Goal: Ask a question: Seek information or help from site administrators or community

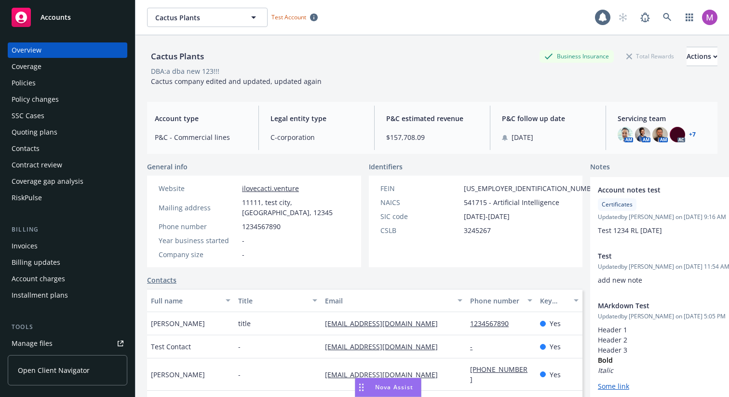
click at [402, 383] on span "Nova Assist" at bounding box center [394, 387] width 38 height 8
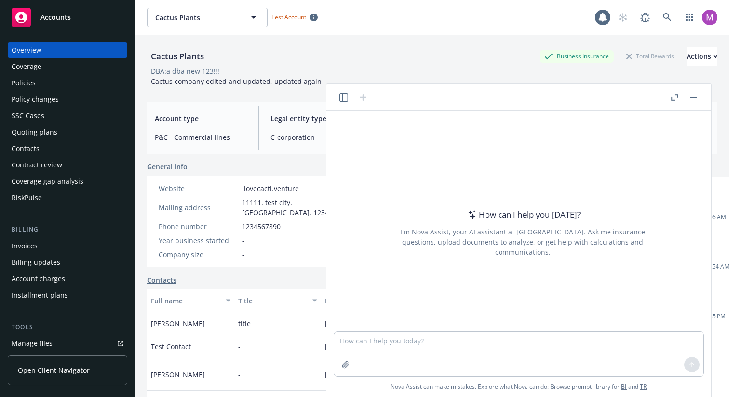
click at [347, 95] on icon "button" at bounding box center [343, 97] width 9 height 9
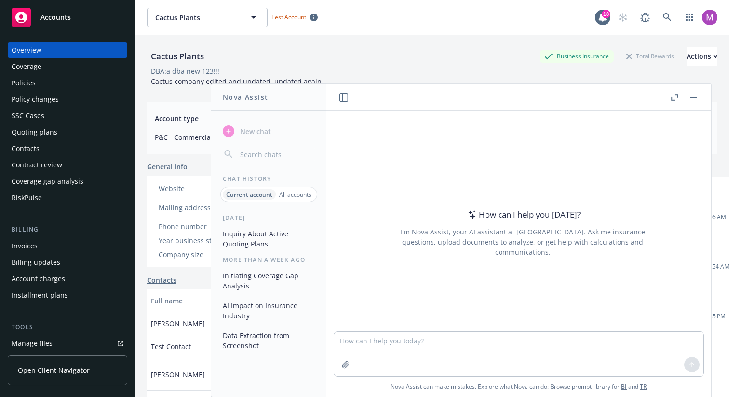
click at [343, 97] on icon "button" at bounding box center [343, 97] width 9 height 9
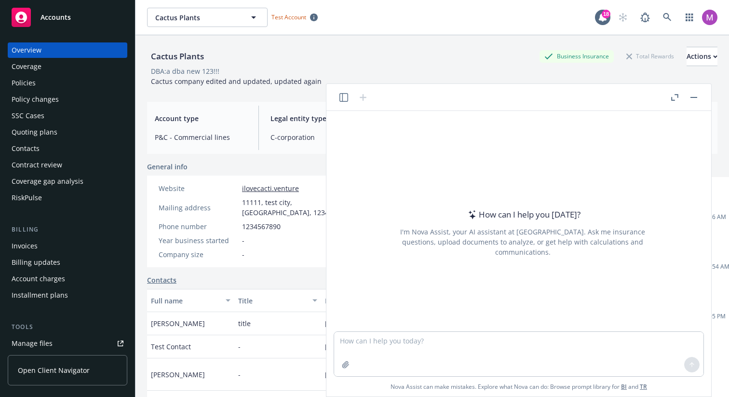
click at [343, 97] on icon "button" at bounding box center [343, 97] width 9 height 9
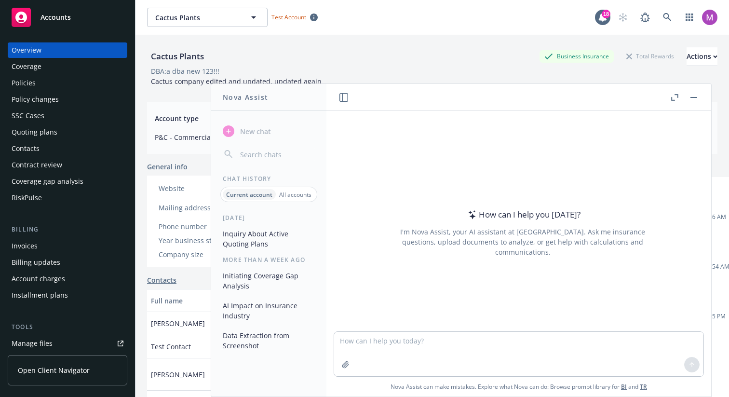
click at [343, 97] on icon "button" at bounding box center [343, 97] width 9 height 9
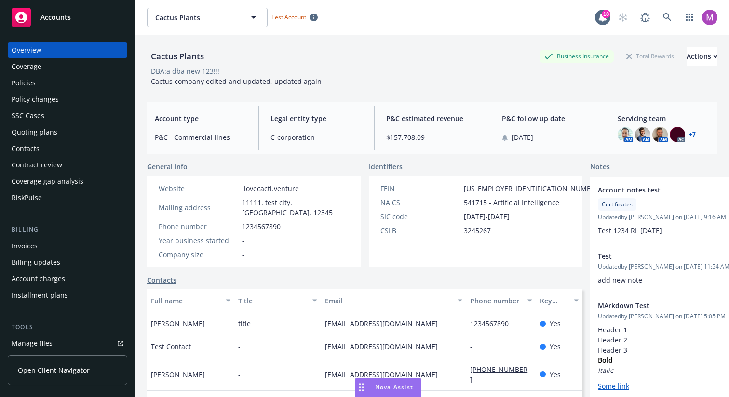
drag, startPoint x: 375, startPoint y: 389, endPoint x: 357, endPoint y: 388, distance: 18.3
click at [357, 388] on div "Nova Assist" at bounding box center [388, 387] width 66 height 18
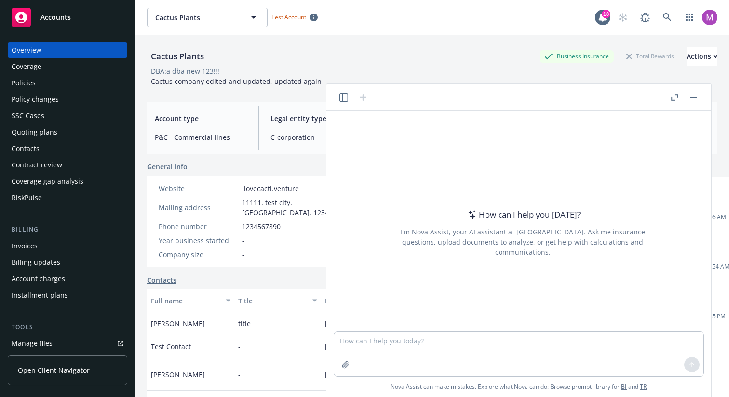
click at [357, 388] on div "How can I help you [DATE]? I'm Nova Assist, your AI assistant at Newfront. Ask …" at bounding box center [518, 253] width 385 height 285
click at [342, 96] on icon "button" at bounding box center [343, 97] width 9 height 9
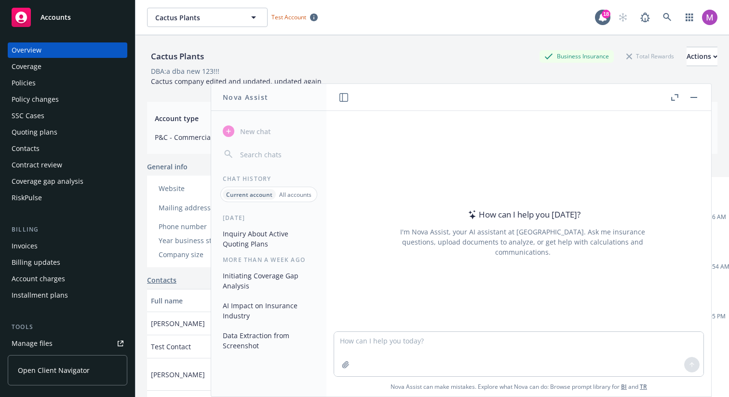
click at [285, 98] on header "Nova Assist" at bounding box center [269, 97] width 116 height 27
click at [510, 73] on div "DBA: a dba new 123!!!" at bounding box center [432, 71] width 570 height 10
